Goal: Navigation & Orientation: Find specific page/section

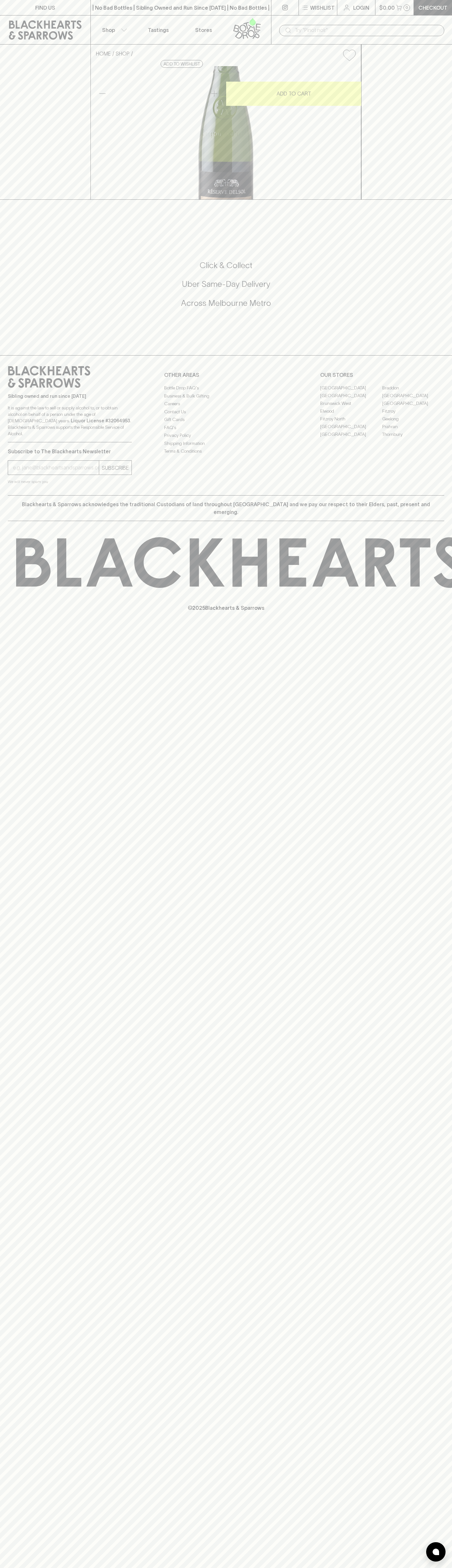
click at [149, 27] on p "Tastings" at bounding box center [158, 30] width 21 height 8
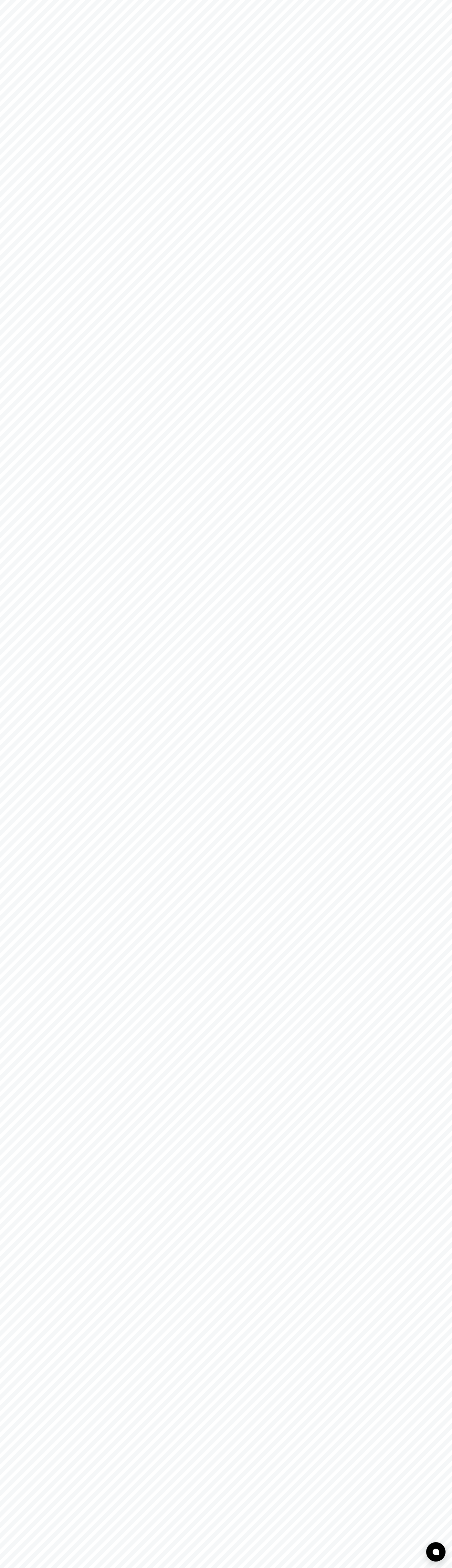
click at [437, 0] on html at bounding box center [226, 0] width 452 height 0
click at [132, 0] on html at bounding box center [226, 0] width 452 height 0
click at [12, 0] on html at bounding box center [226, 0] width 452 height 0
